Goal: Obtain resource: Download file/media

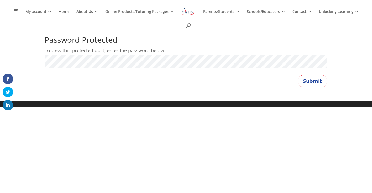
click at [297, 75] on button "Submit" at bounding box center [312, 81] width 30 height 13
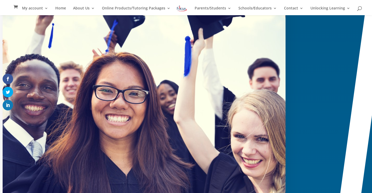
scroll to position [126, 0]
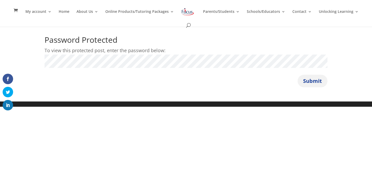
click at [315, 77] on button "Submit" at bounding box center [312, 81] width 30 height 13
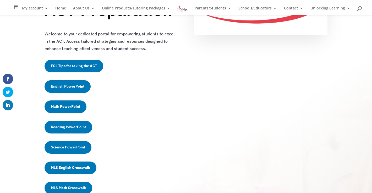
scroll to position [94, 0]
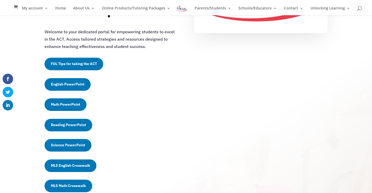
click at [78, 64] on link "FOL Tips for taking the ACT" at bounding box center [74, 64] width 59 height 13
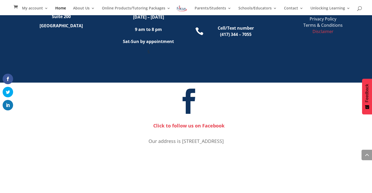
scroll to position [258, 0]
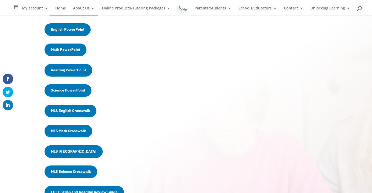
scroll to position [157, 0]
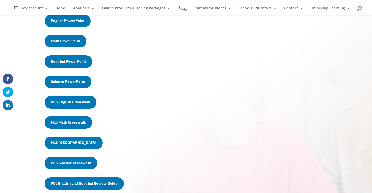
click at [74, 42] on link "Math PowerPoint" at bounding box center [66, 41] width 42 height 13
click at [272, 47] on div "Unlock Your Students' Potential Exclusive Resources for ACT Preparation Welcome…" at bounding box center [186, 105] width 283 height 467
